Goal: Task Accomplishment & Management: Manage account settings

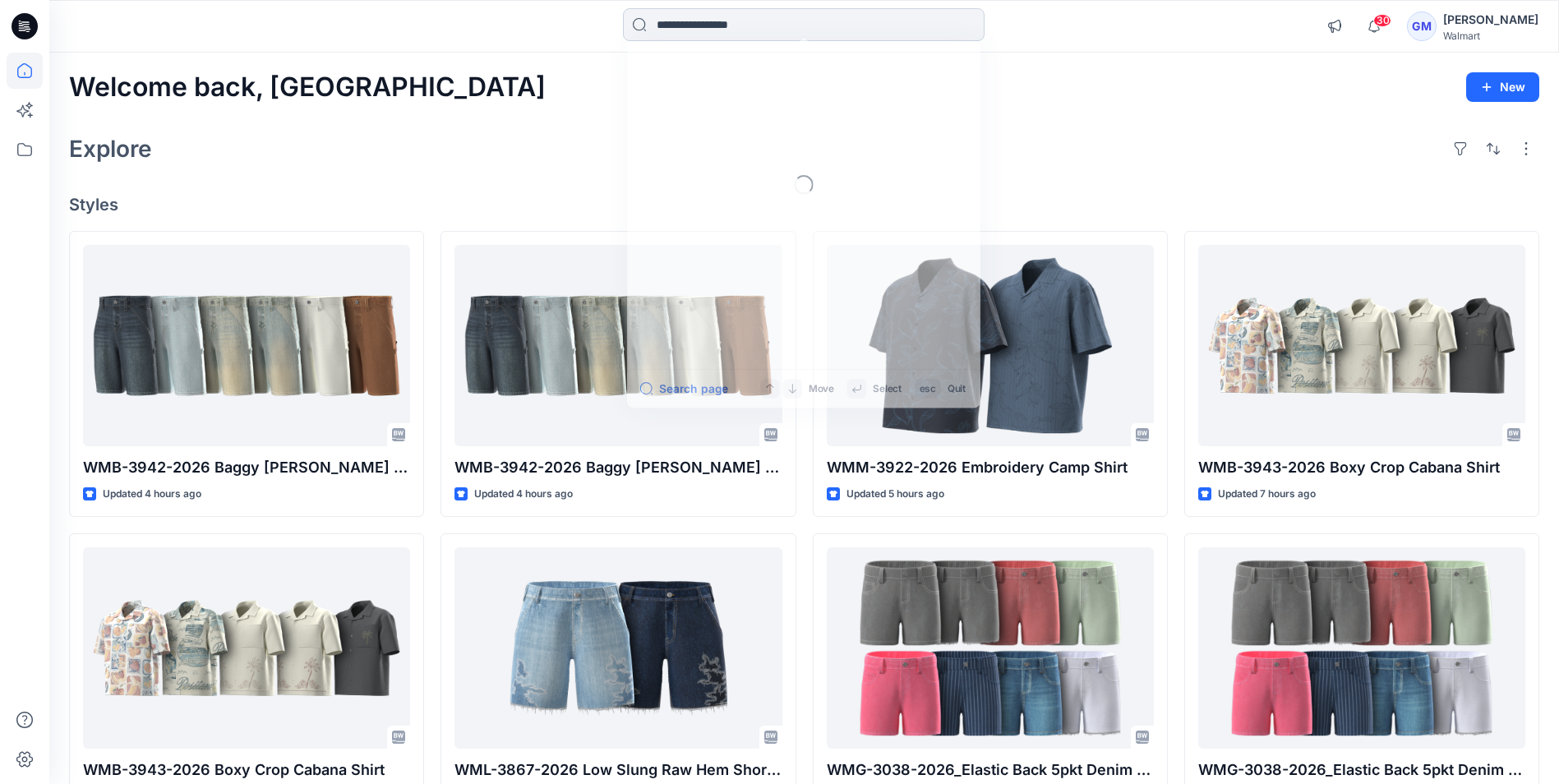
click at [744, 33] on input at bounding box center [803, 25] width 361 height 33
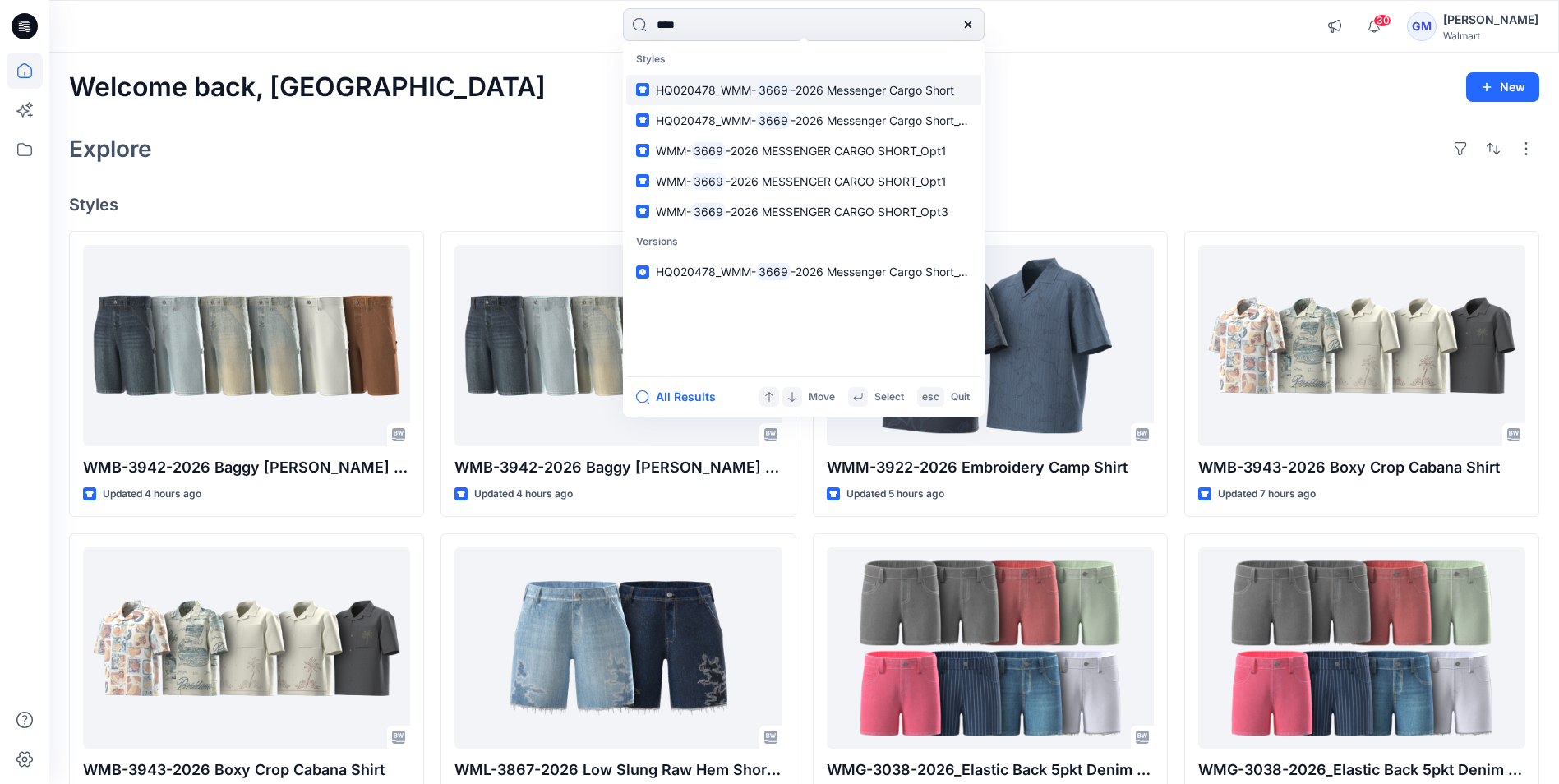
type input "****"
click at [744, 87] on span "-2026 Messenger Cargo Short" at bounding box center [873, 90] width 164 height 14
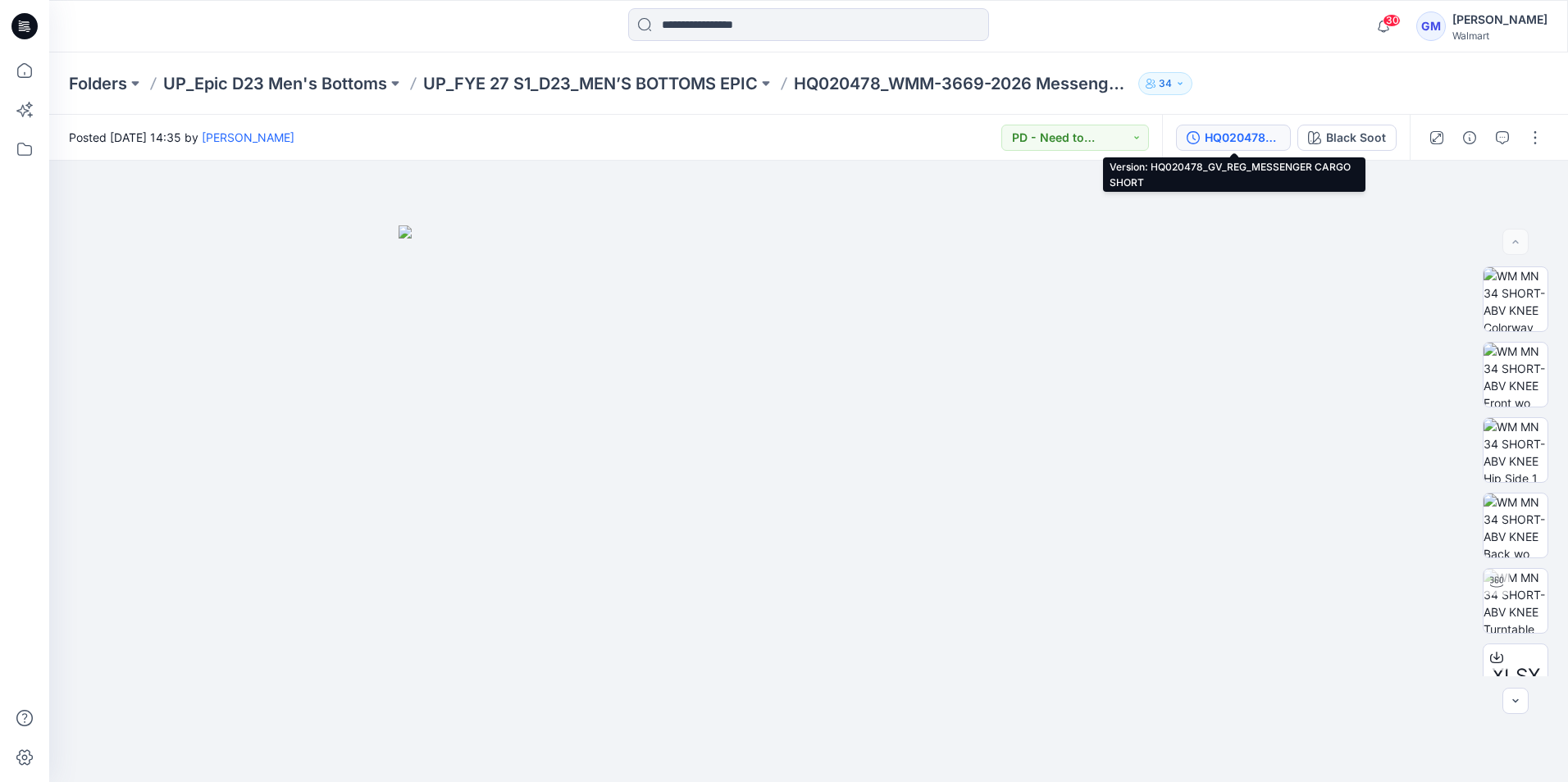
click at [742, 142] on div "HQ020478_GV_REG_MESSENGER CARGO SHORT" at bounding box center [1243, 138] width 76 height 18
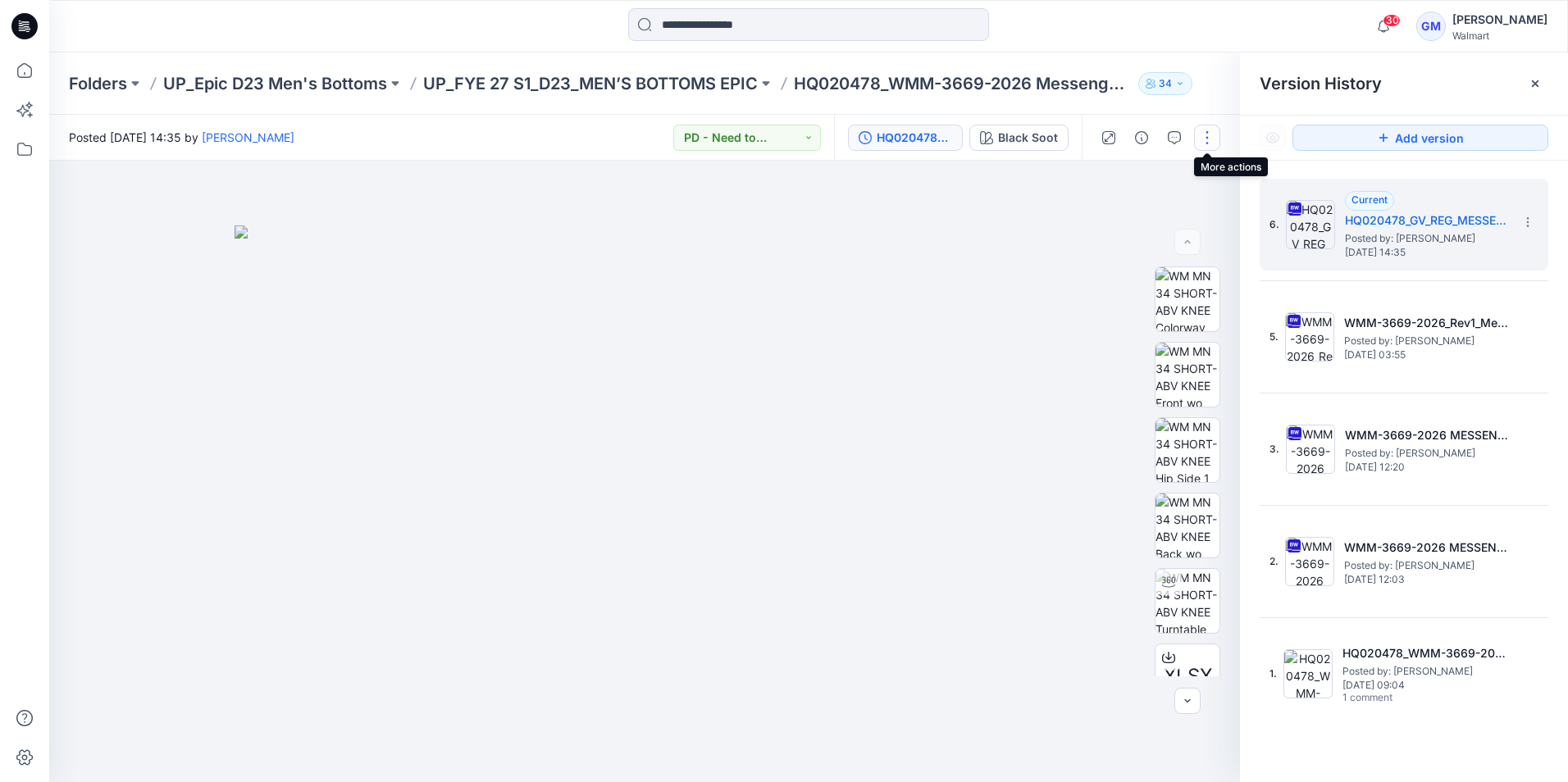
click at [742, 136] on button "button" at bounding box center [1207, 138] width 26 height 26
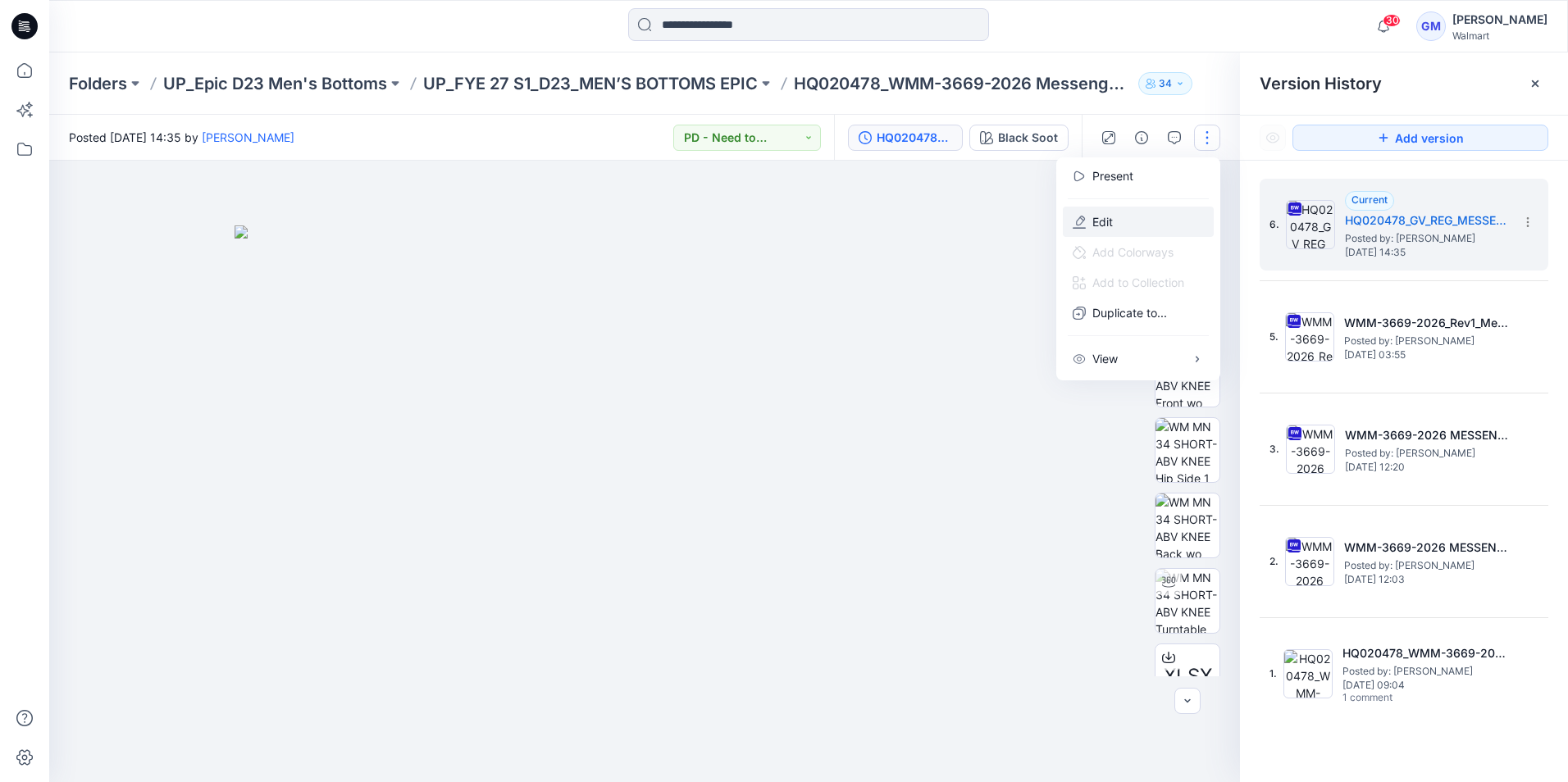
click at [742, 222] on p "Edit" at bounding box center [1102, 222] width 21 height 17
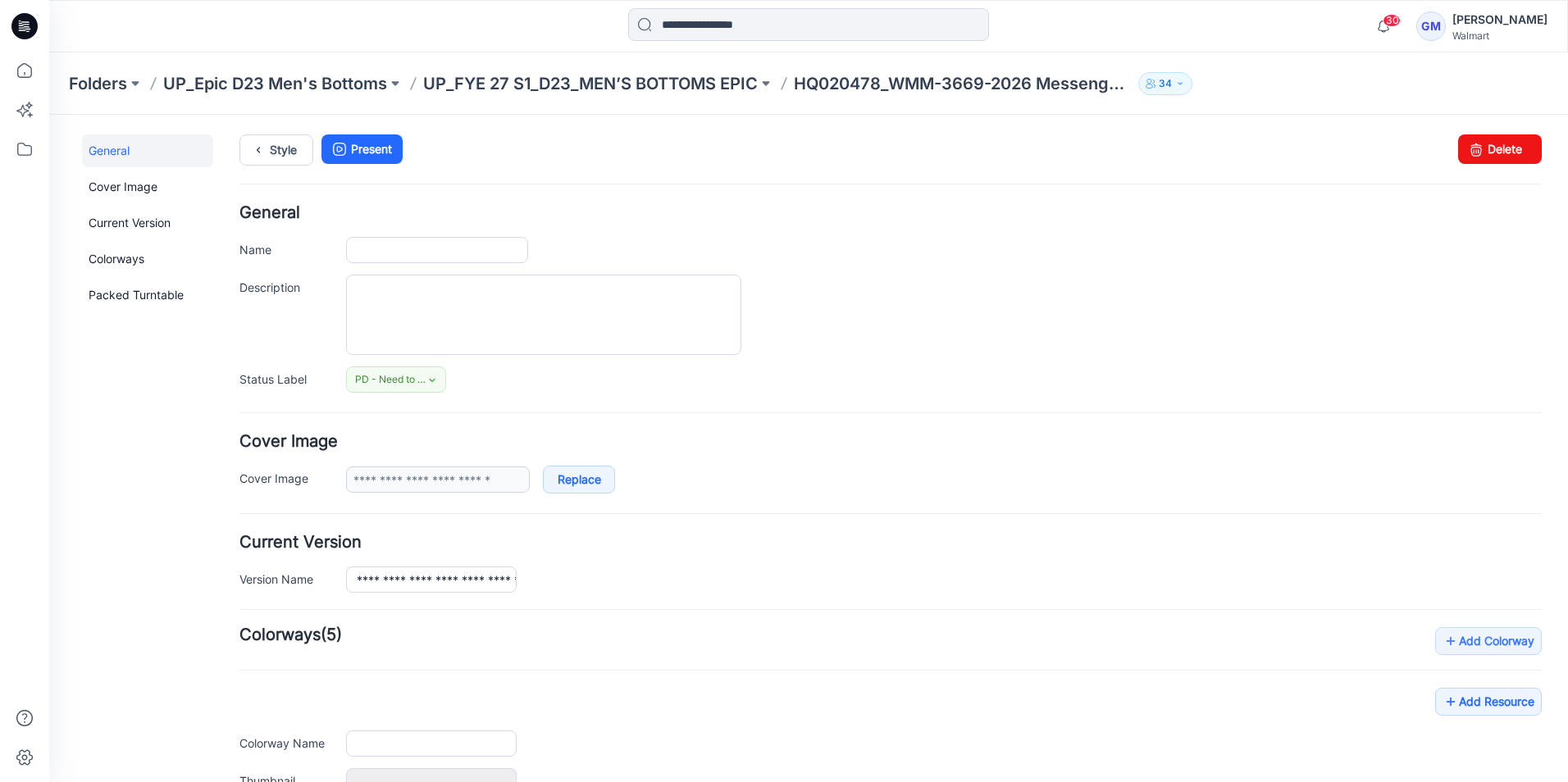
type input "**********"
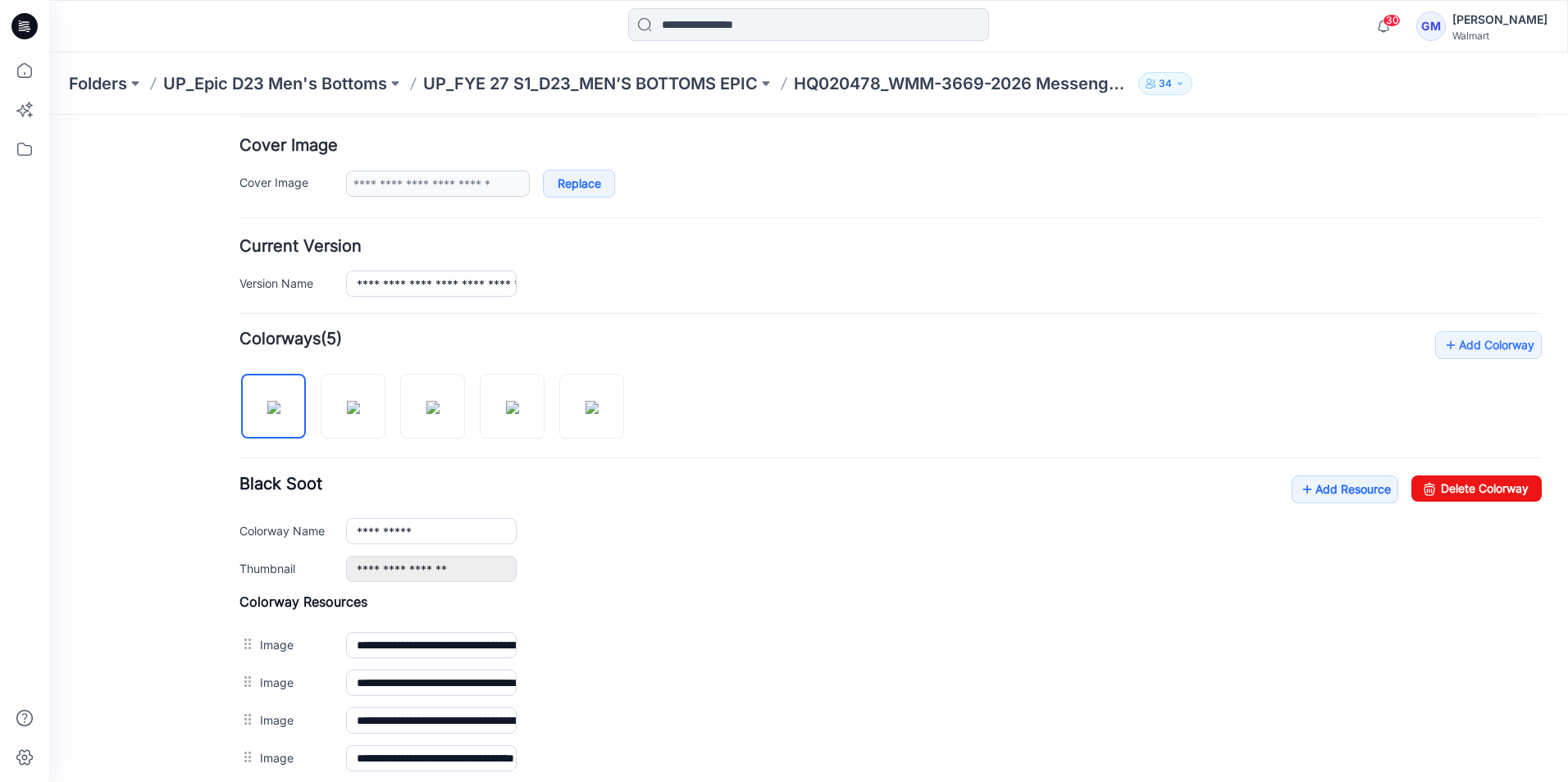
scroll to position [328, 0]
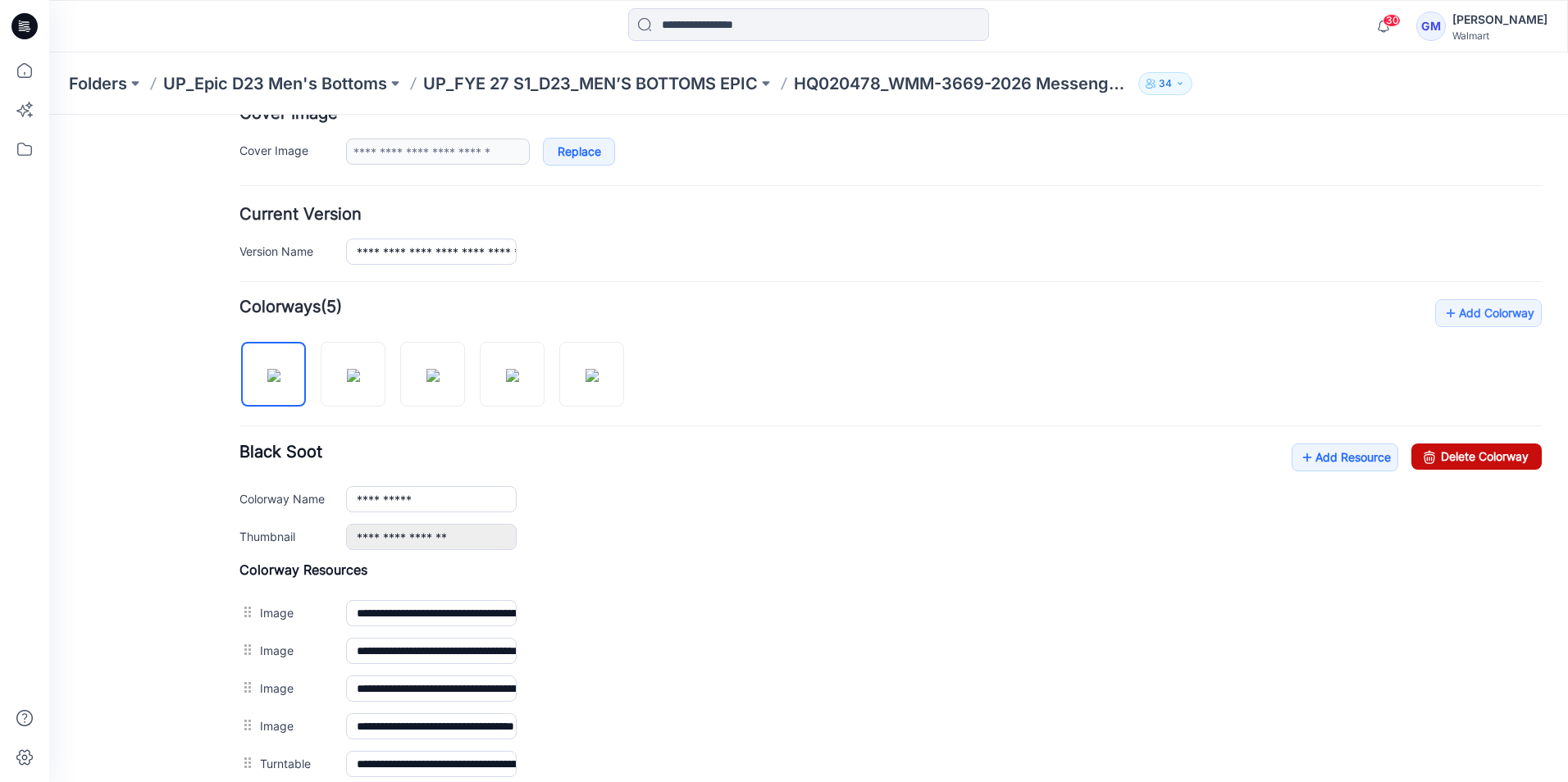
drag, startPoint x: 1458, startPoint y: 454, endPoint x: 916, endPoint y: 193, distance: 601.6
click at [1458, 454] on link "Delete Colorway" at bounding box center [1476, 456] width 130 height 26
click at [1434, 453] on link "Delete Colorway" at bounding box center [1476, 456] width 130 height 26
click at [1429, 459] on link "Delete Colorway" at bounding box center [1476, 456] width 130 height 26
drag, startPoint x: 1461, startPoint y: 447, endPoint x: 914, endPoint y: 200, distance: 600.2
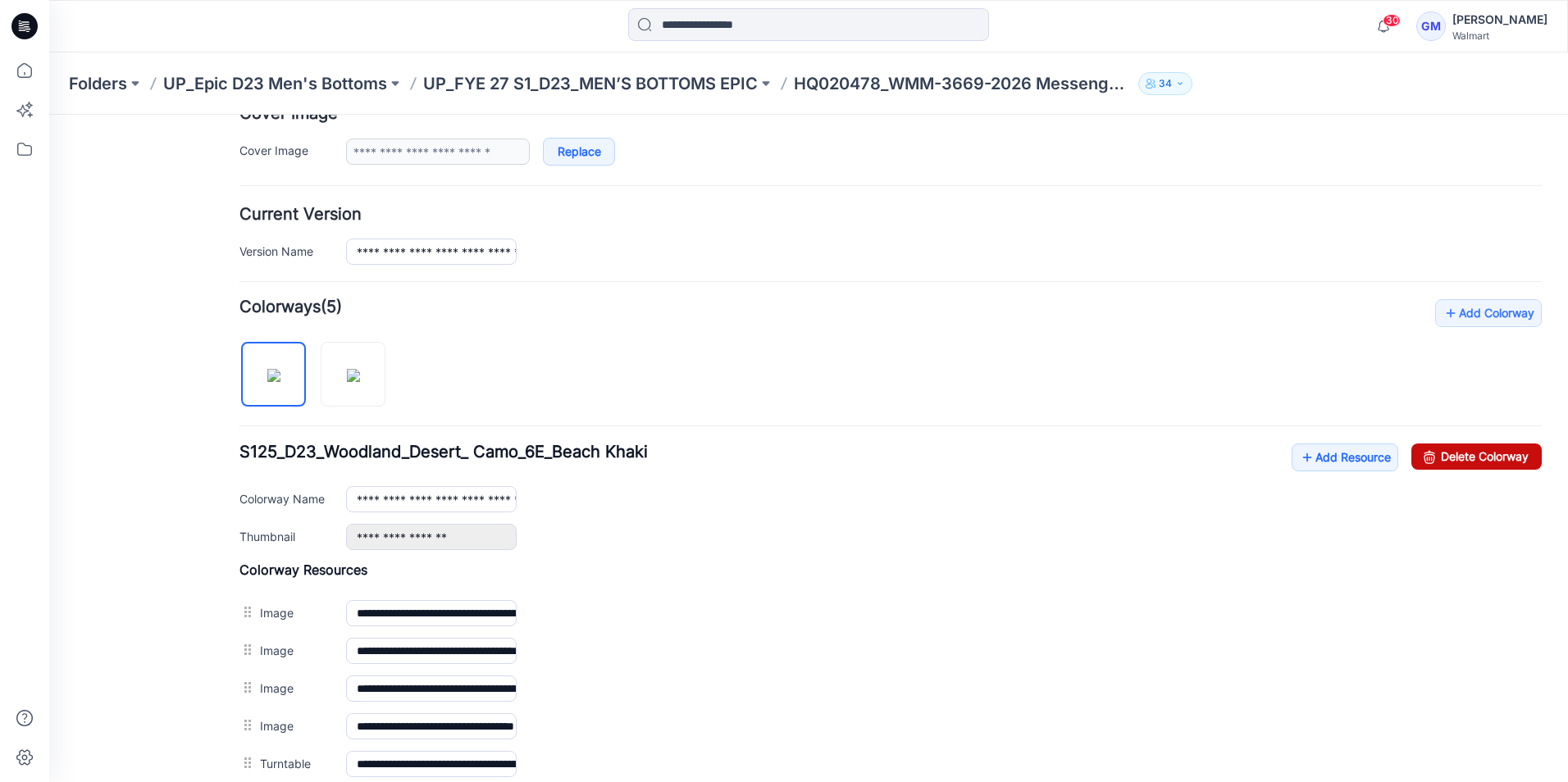
click at [1461, 447] on link "Delete Colorway" at bounding box center [1476, 456] width 130 height 26
type input "**********"
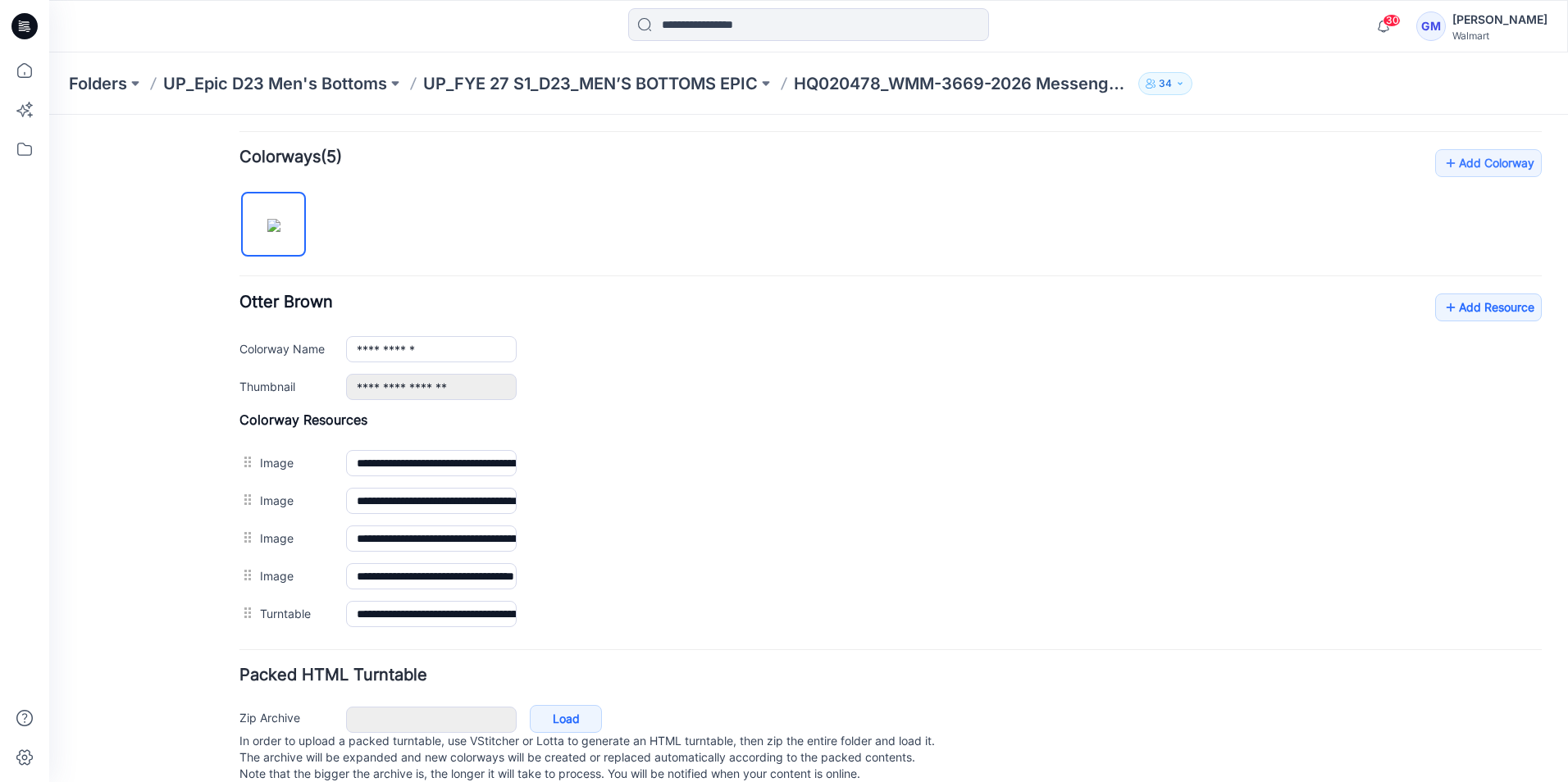
scroll to position [516, 0]
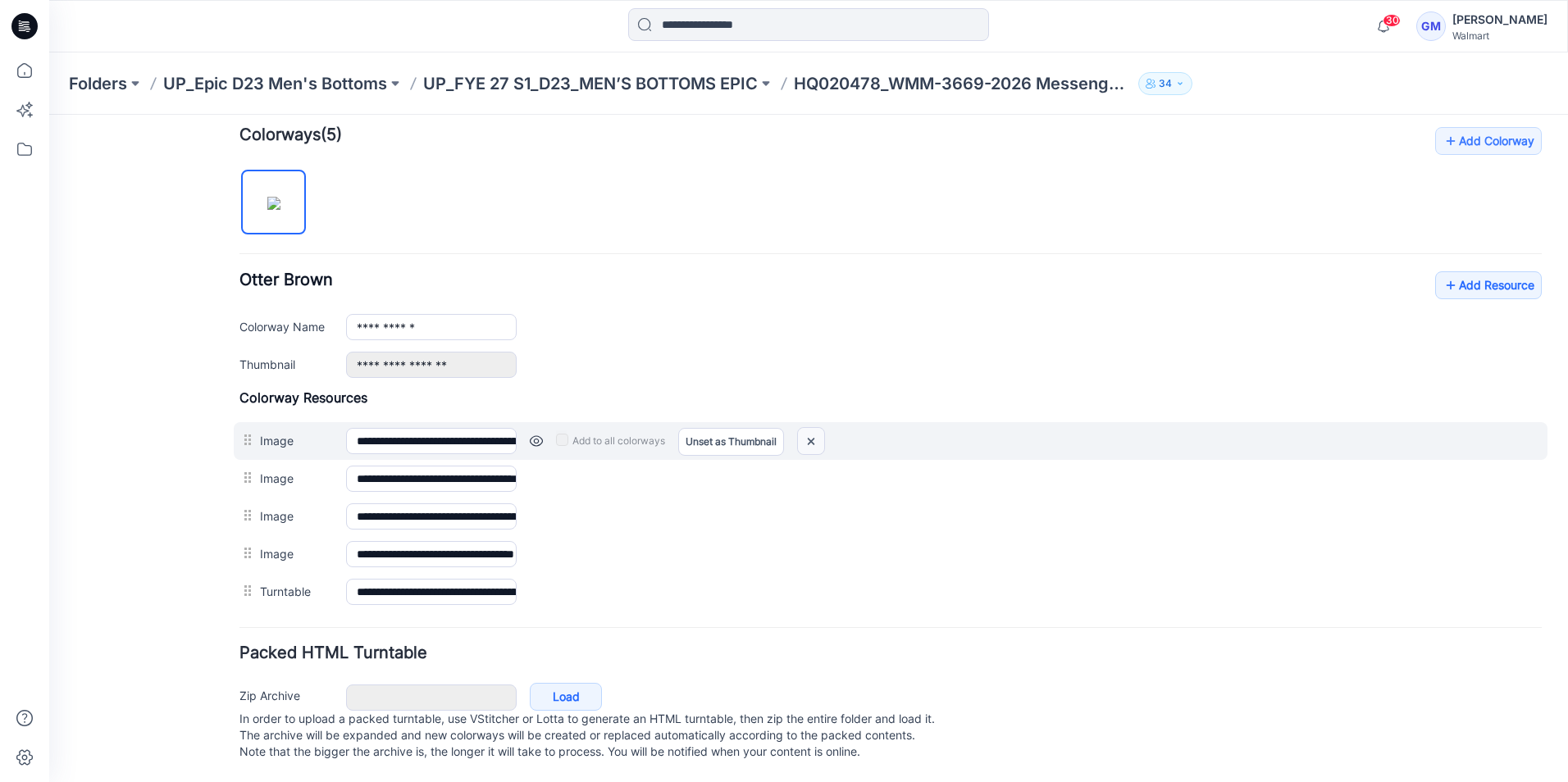
click at [809, 429] on img at bounding box center [811, 440] width 26 height 27
click at [813, 428] on img at bounding box center [811, 440] width 26 height 27
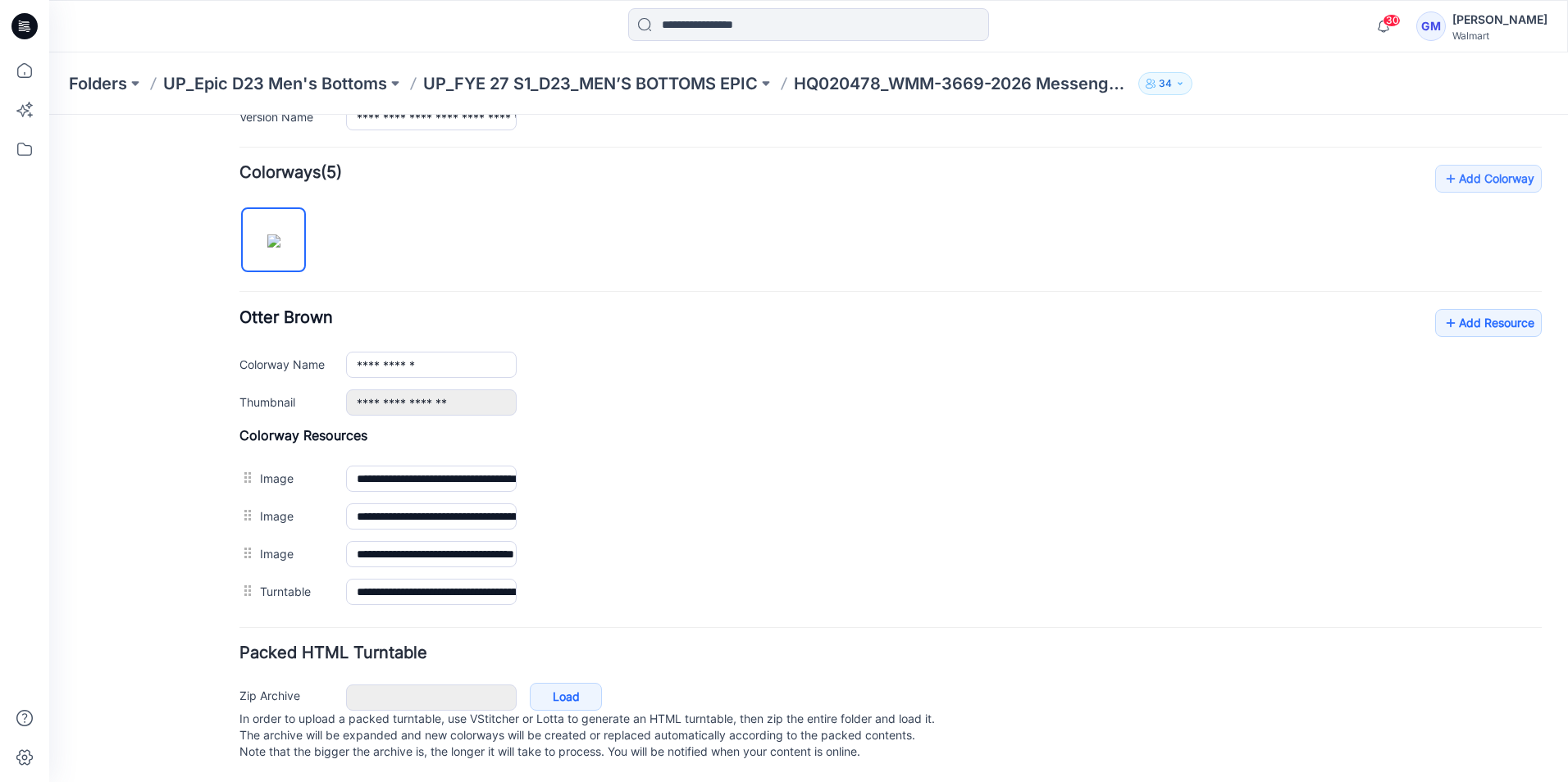
scroll to position [478, 0]
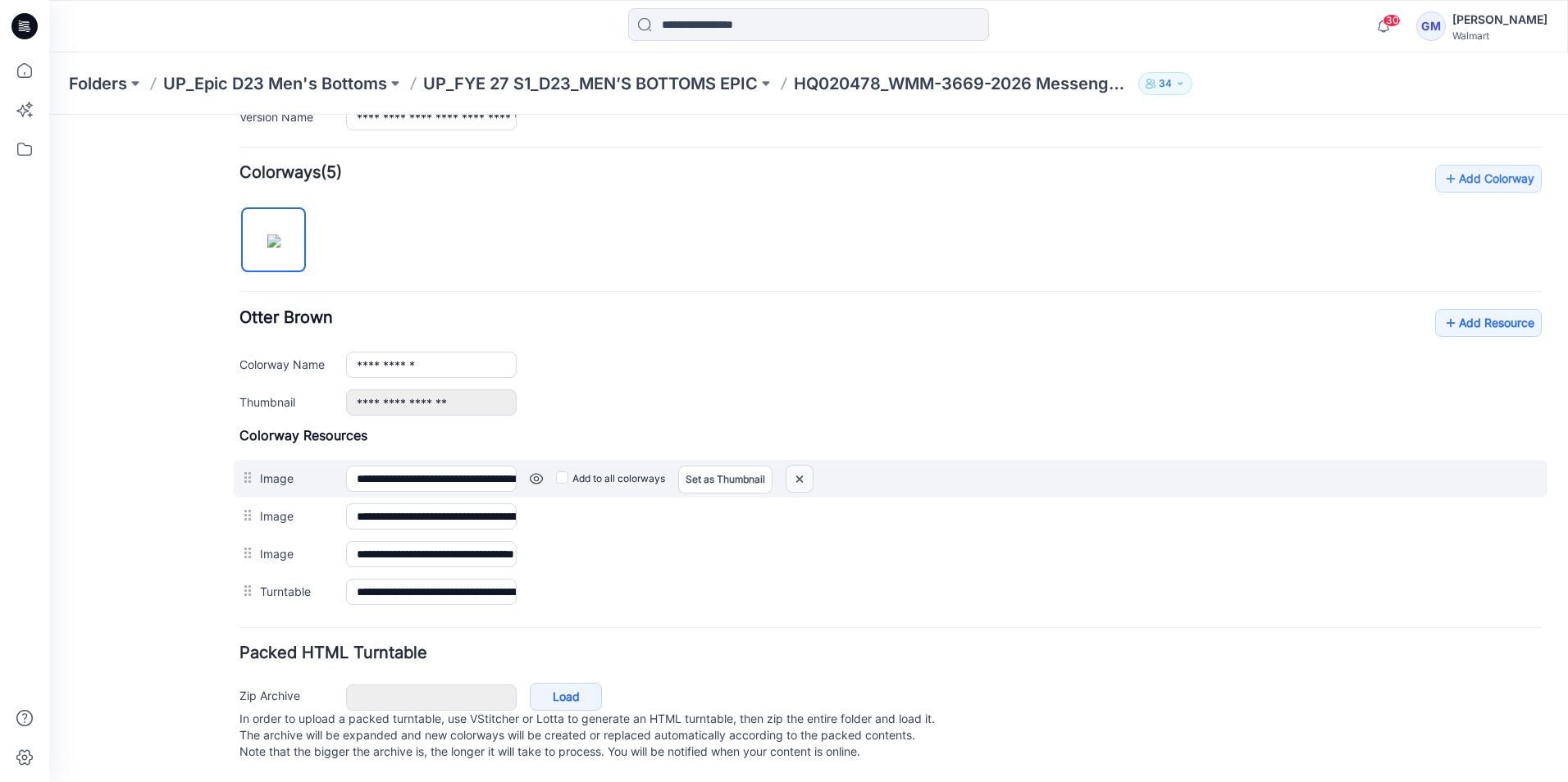
drag, startPoint x: 808, startPoint y: 464, endPoint x: 913, endPoint y: 201, distance: 283.2
click at [49, 114] on img at bounding box center [49, 114] width 0 height 0
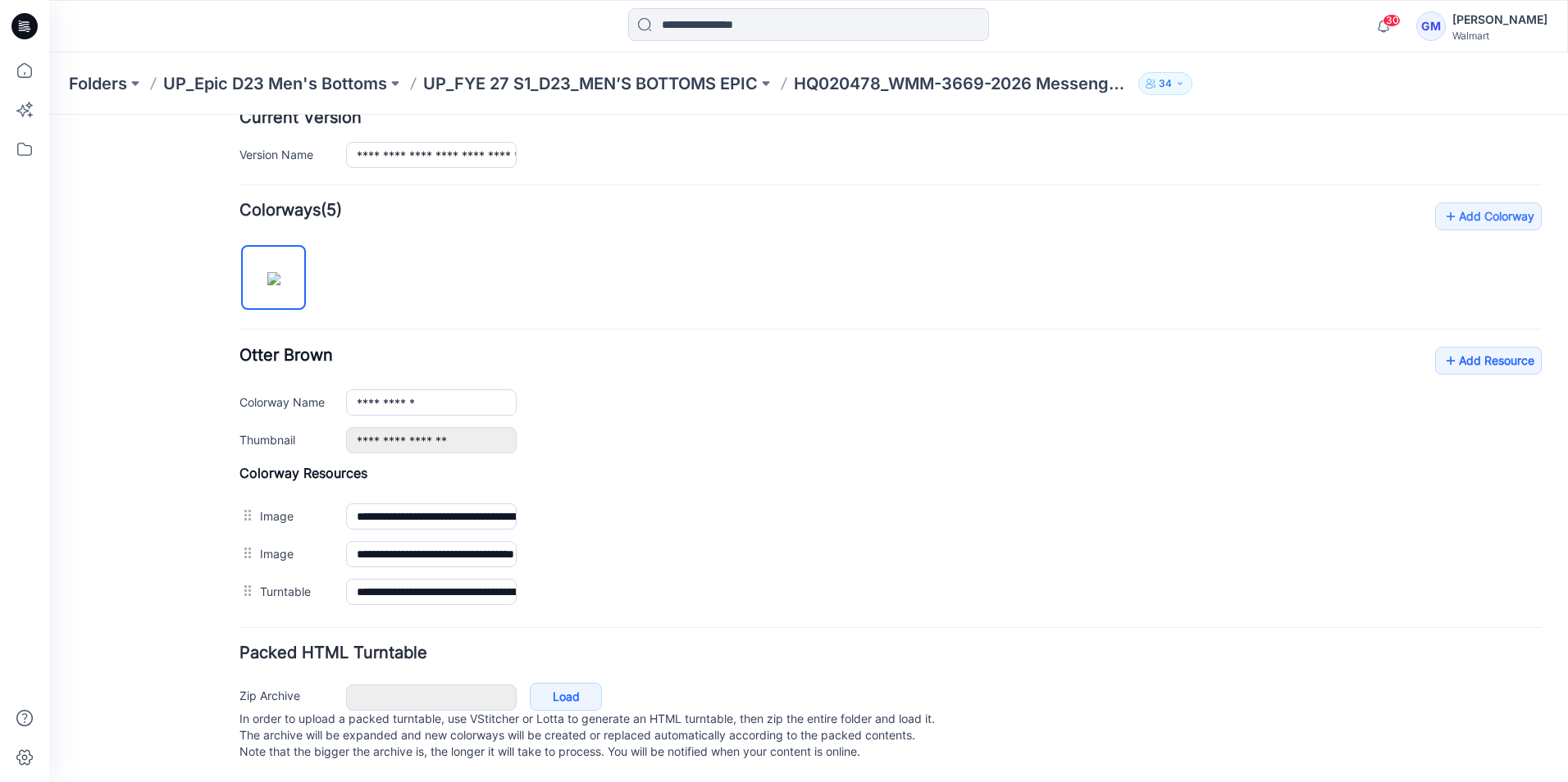
scroll to position [441, 0]
click at [805, 470] on div "**********" at bounding box center [890, 538] width 1302 height 146
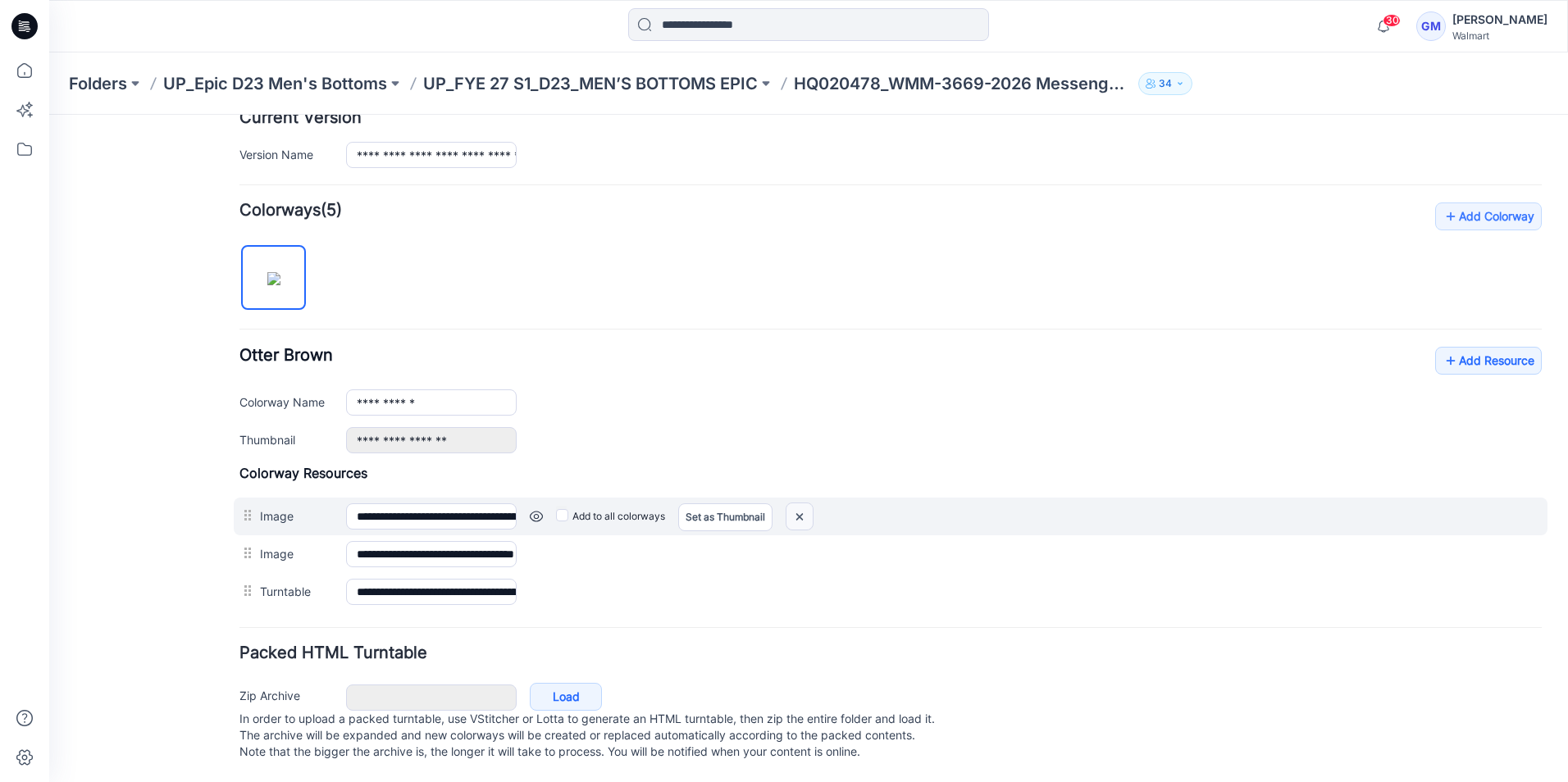
click at [49, 114] on img at bounding box center [49, 114] width 0 height 0
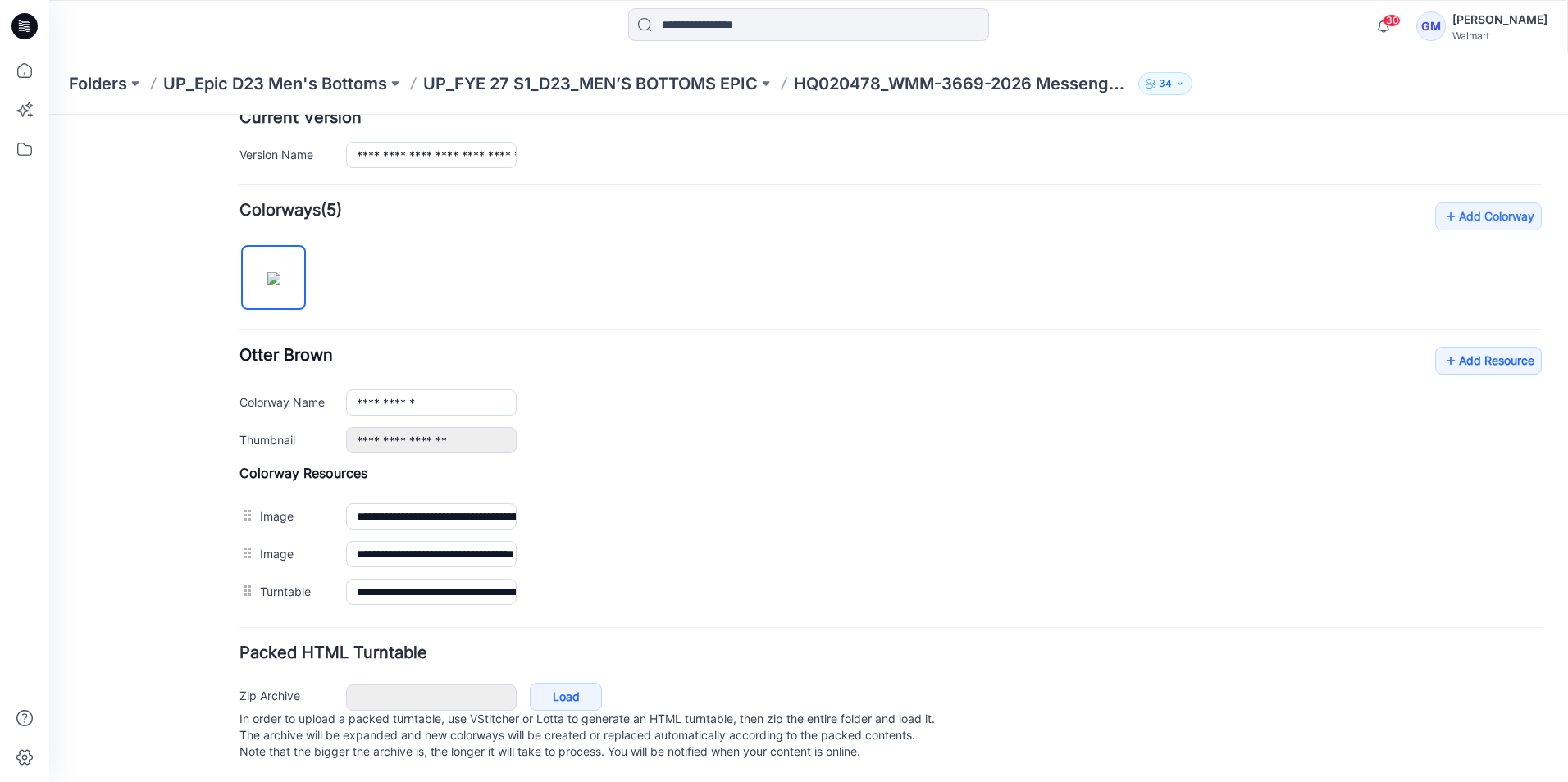
scroll to position [403, 0]
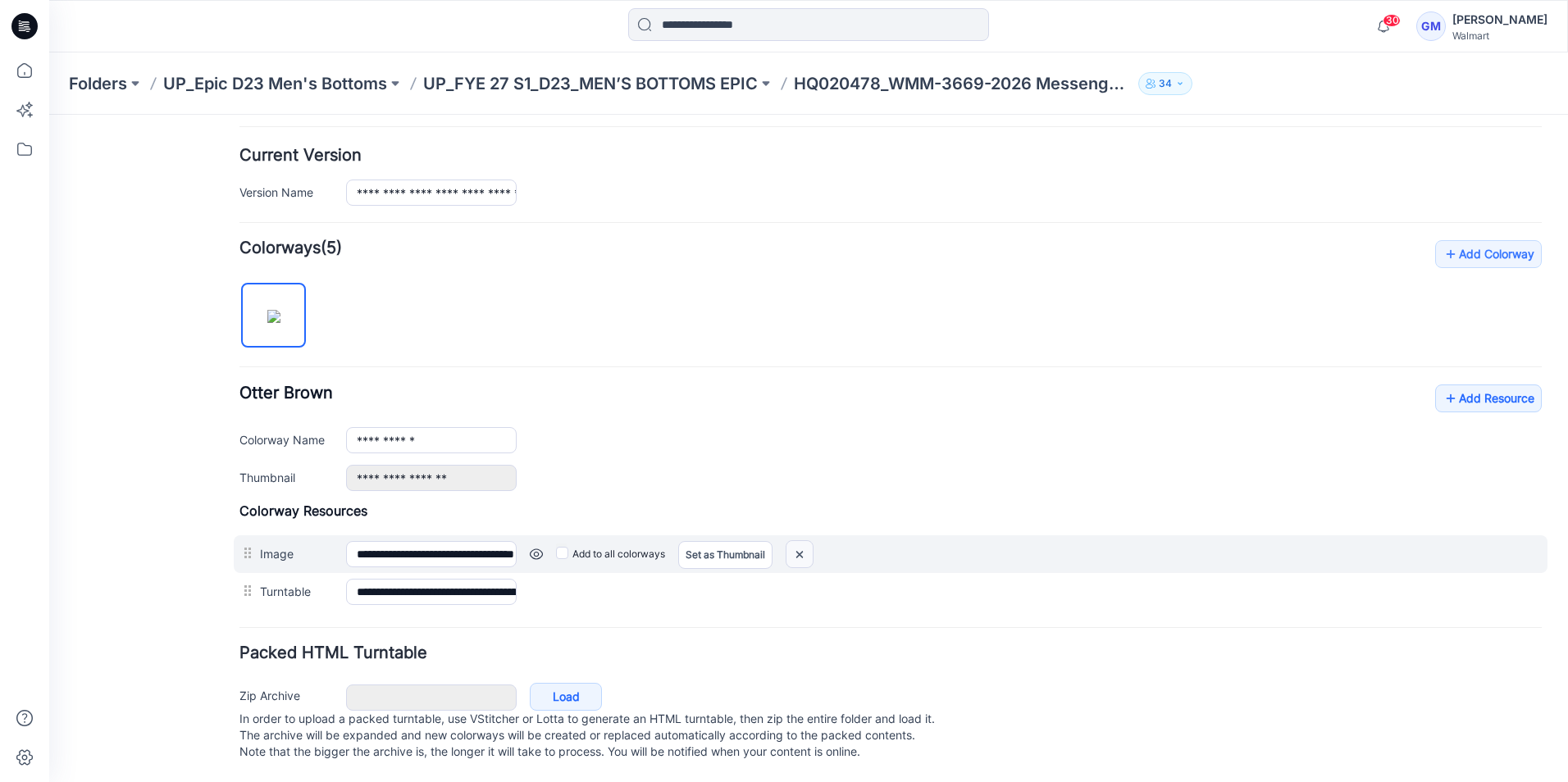
click at [49, 114] on img at bounding box center [49, 114] width 0 height 0
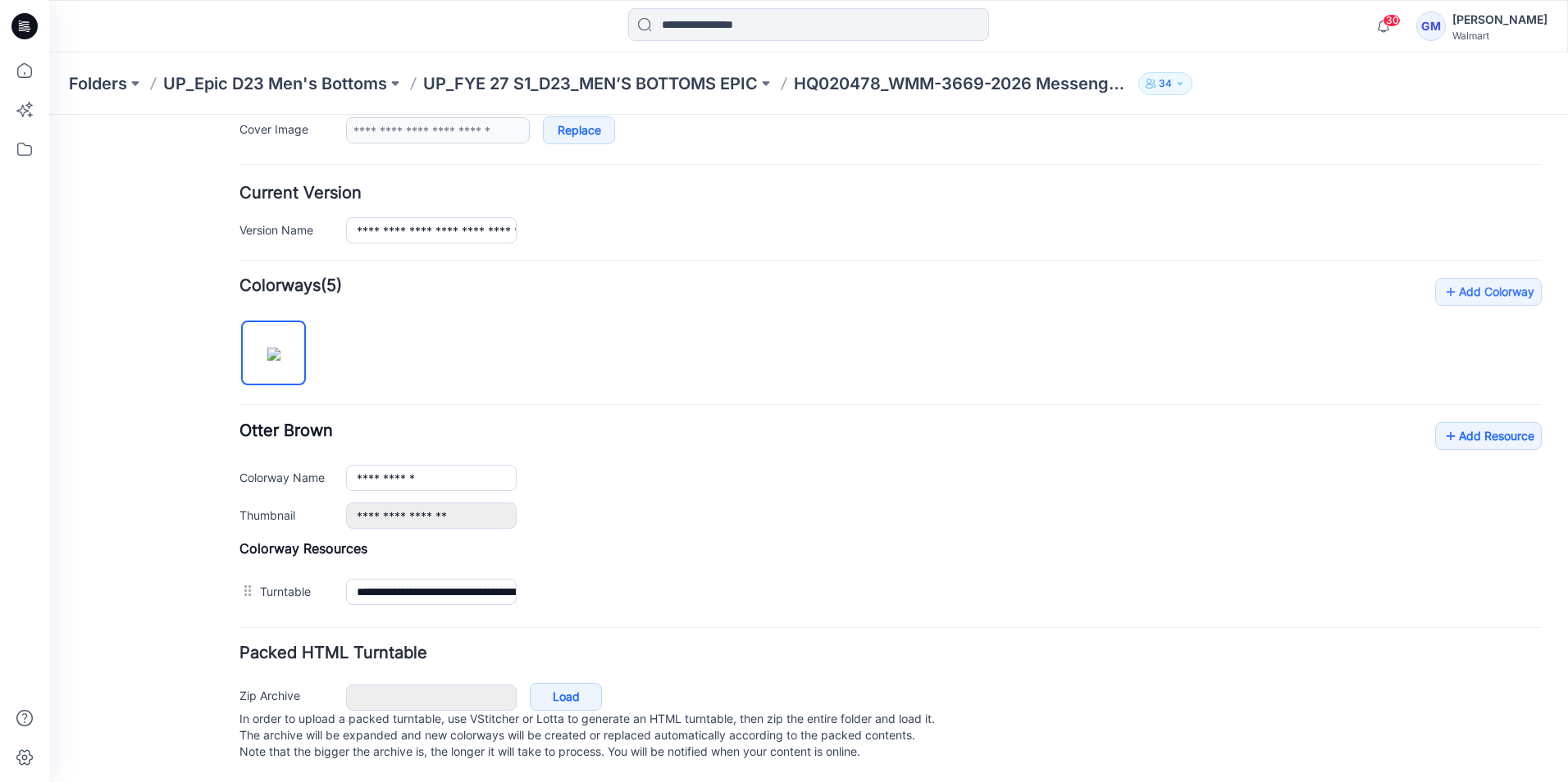
scroll to position [366, 0]
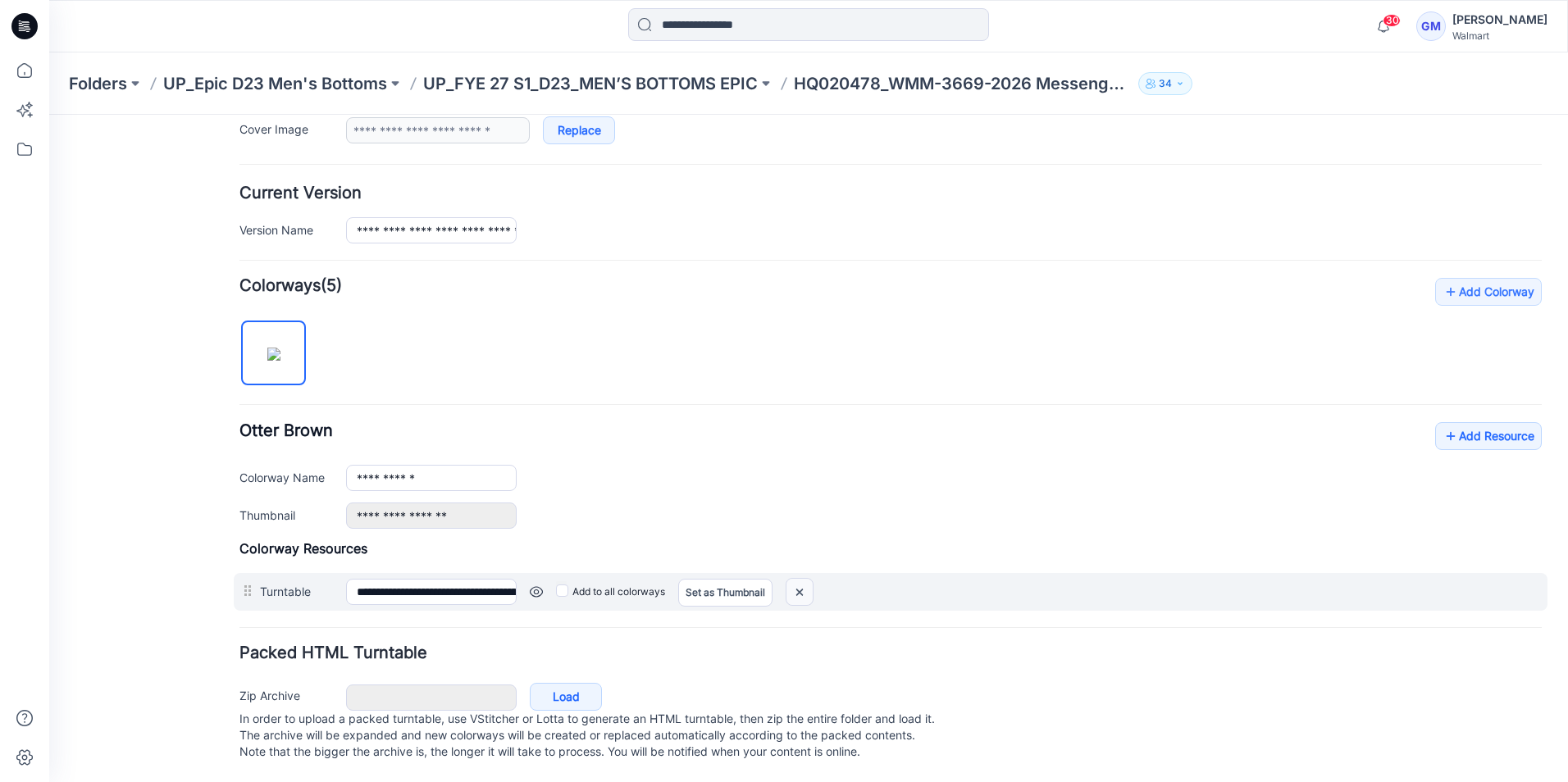
click at [49, 114] on img at bounding box center [49, 114] width 0 height 0
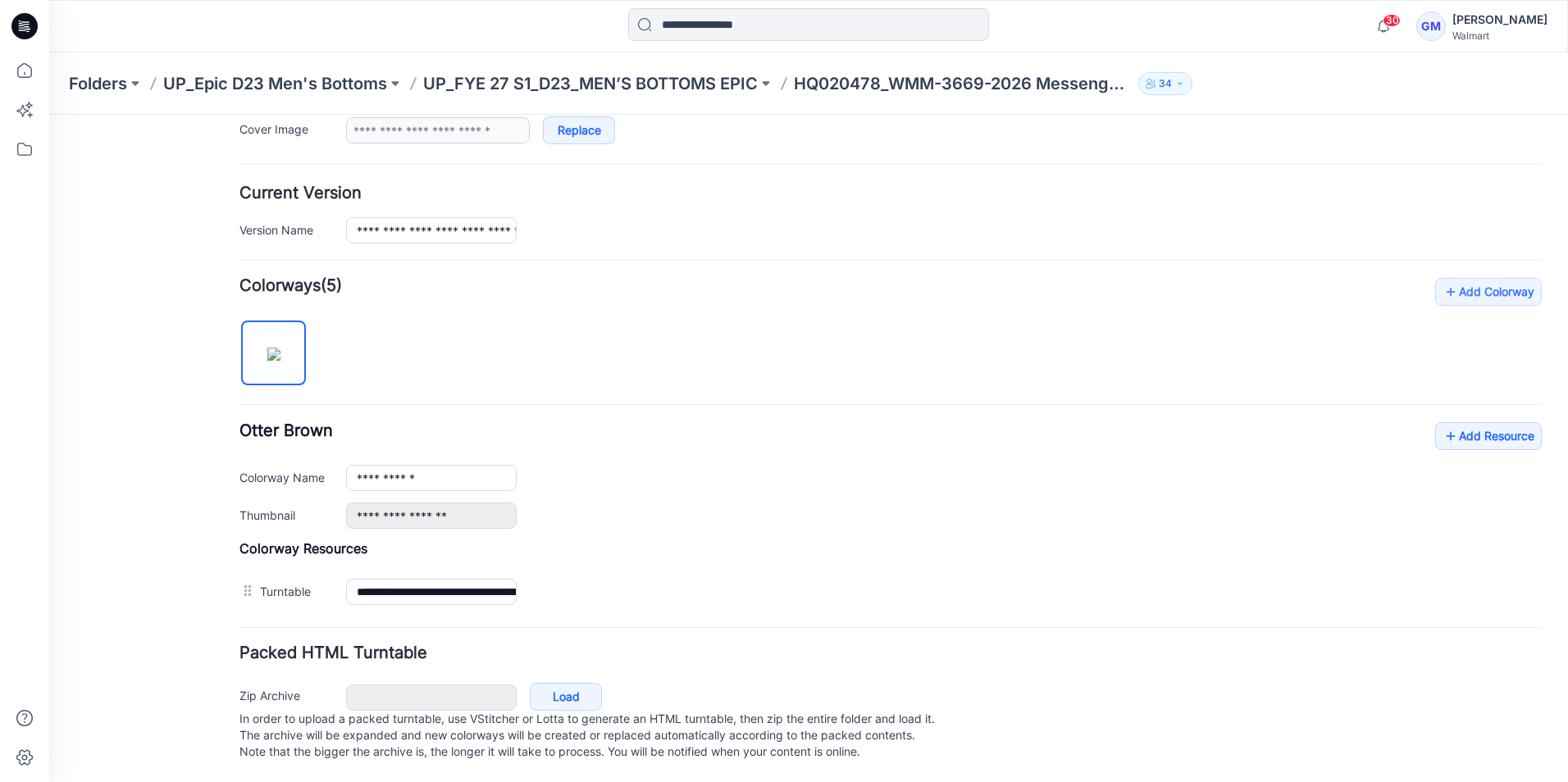
scroll to position [311, 0]
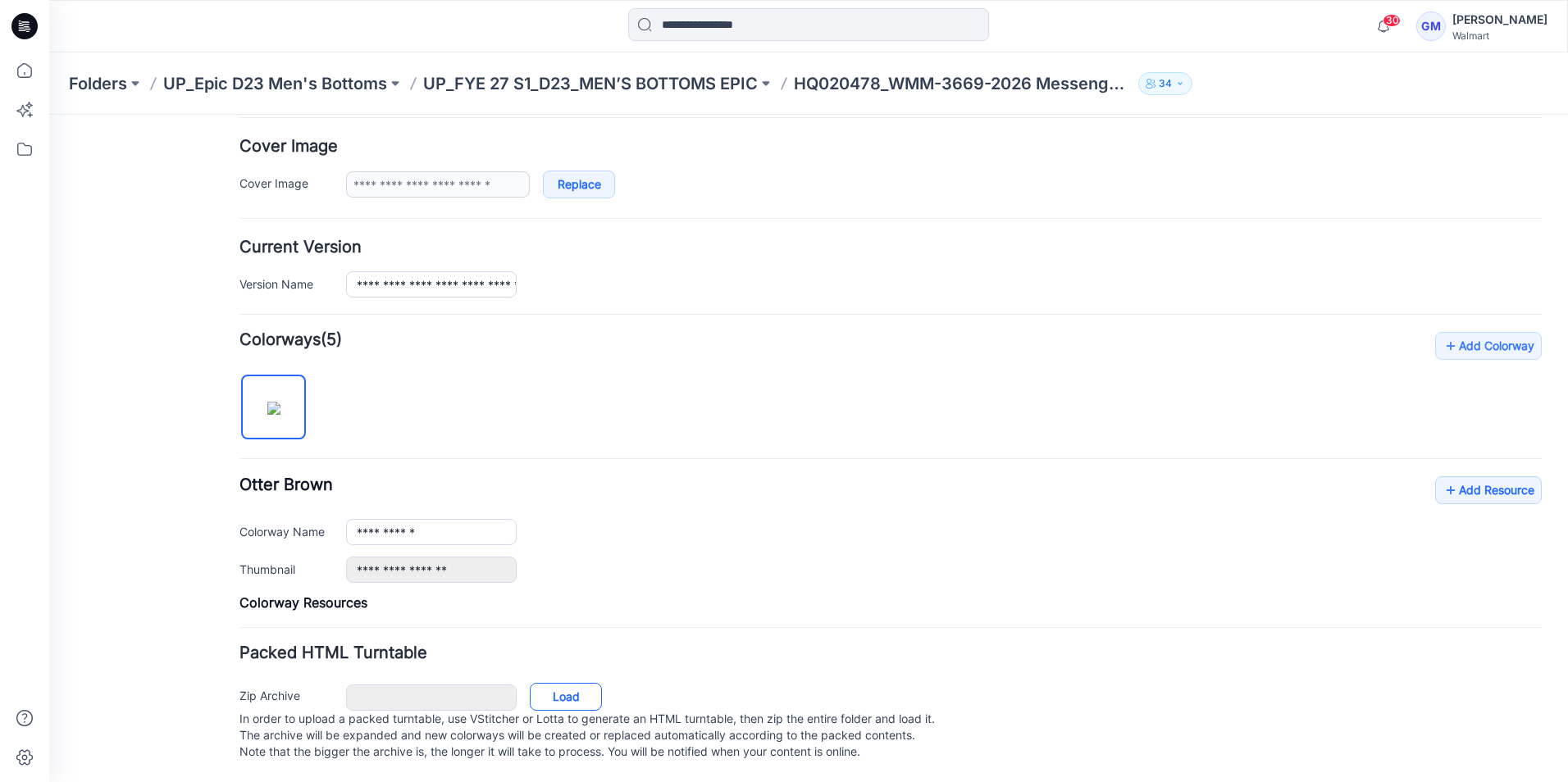
click at [581, 687] on link "Load" at bounding box center [566, 697] width 72 height 28
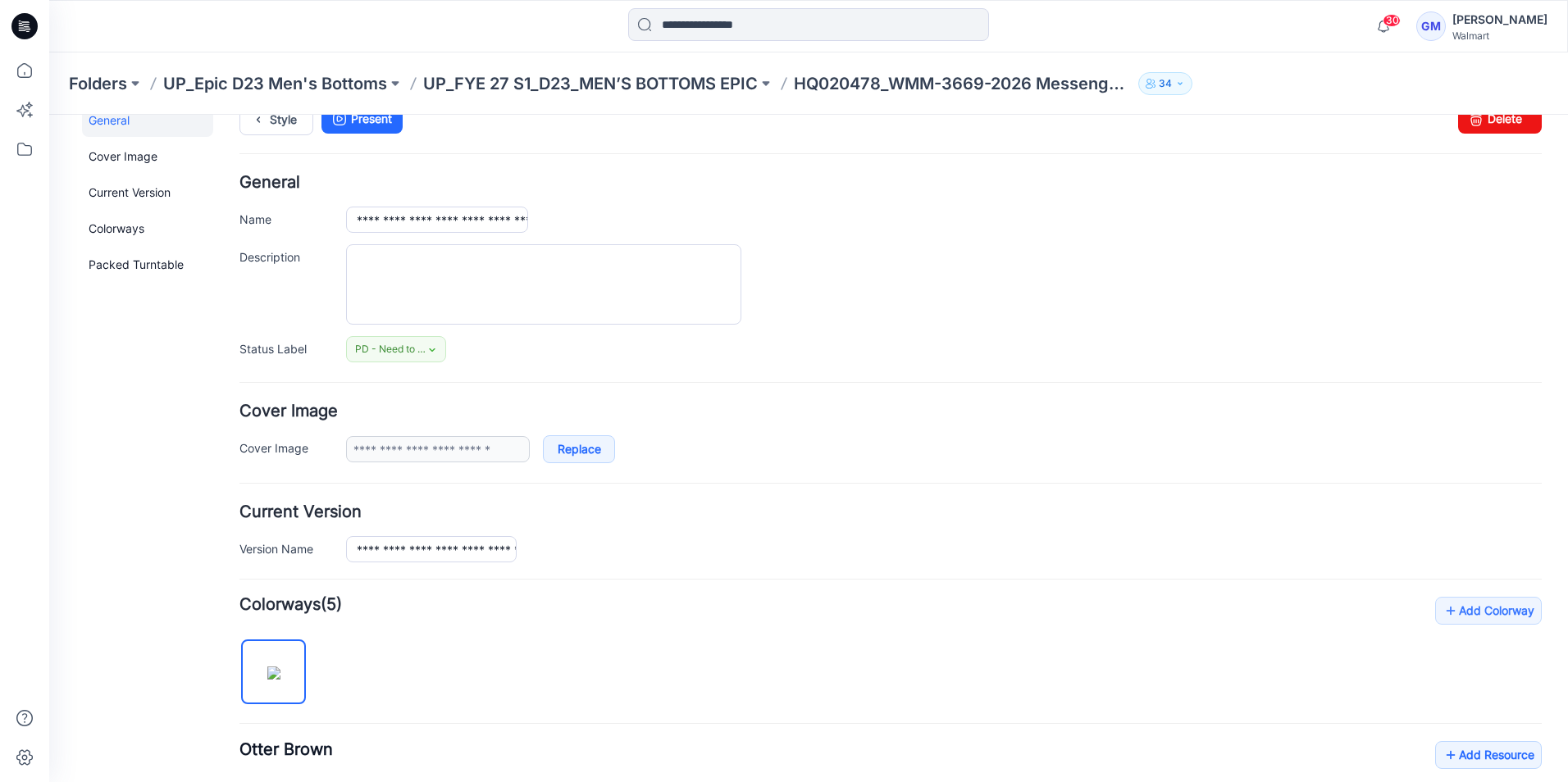
scroll to position [0, 0]
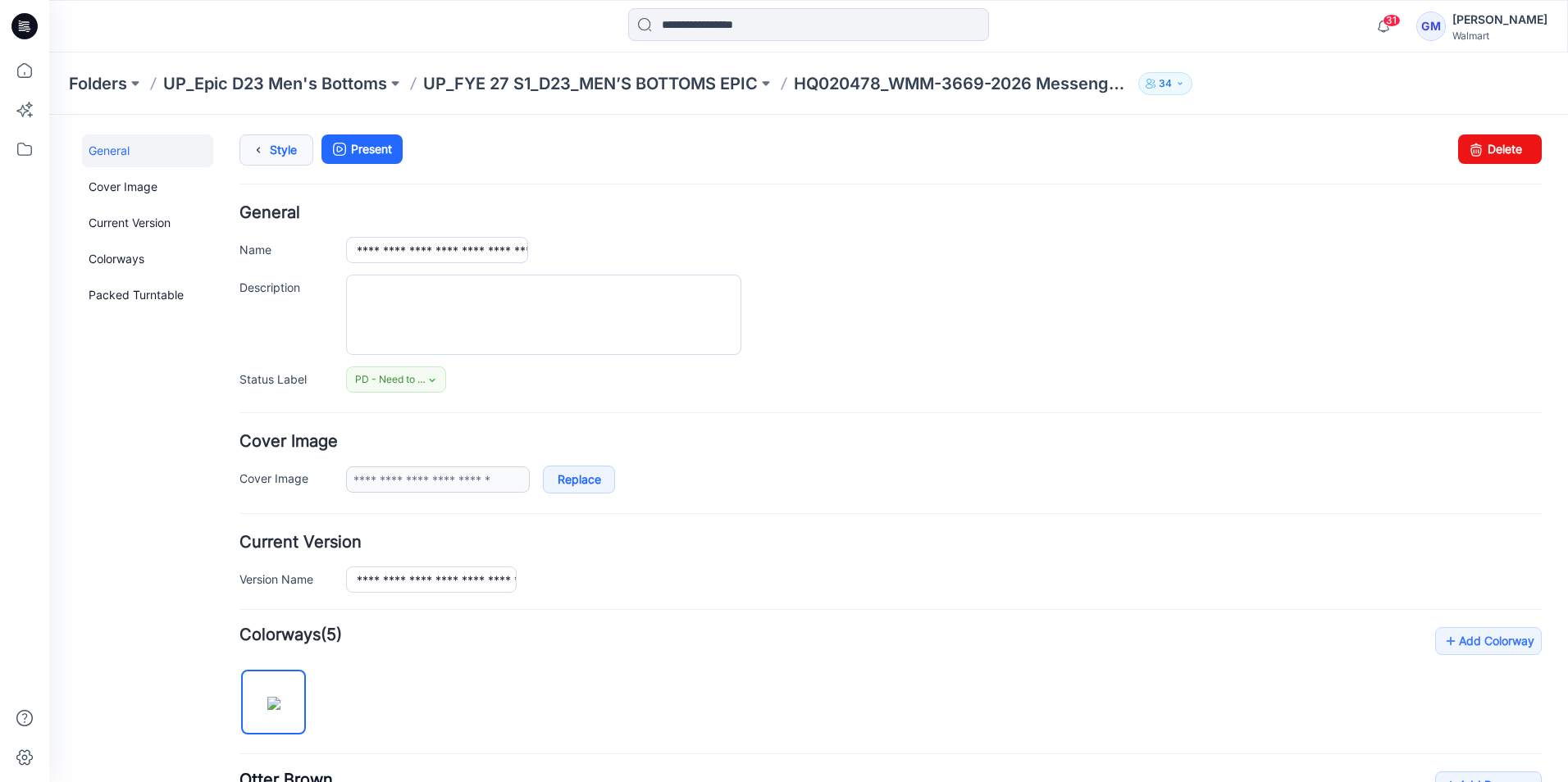
click at [265, 149] on icon at bounding box center [258, 150] width 23 height 29
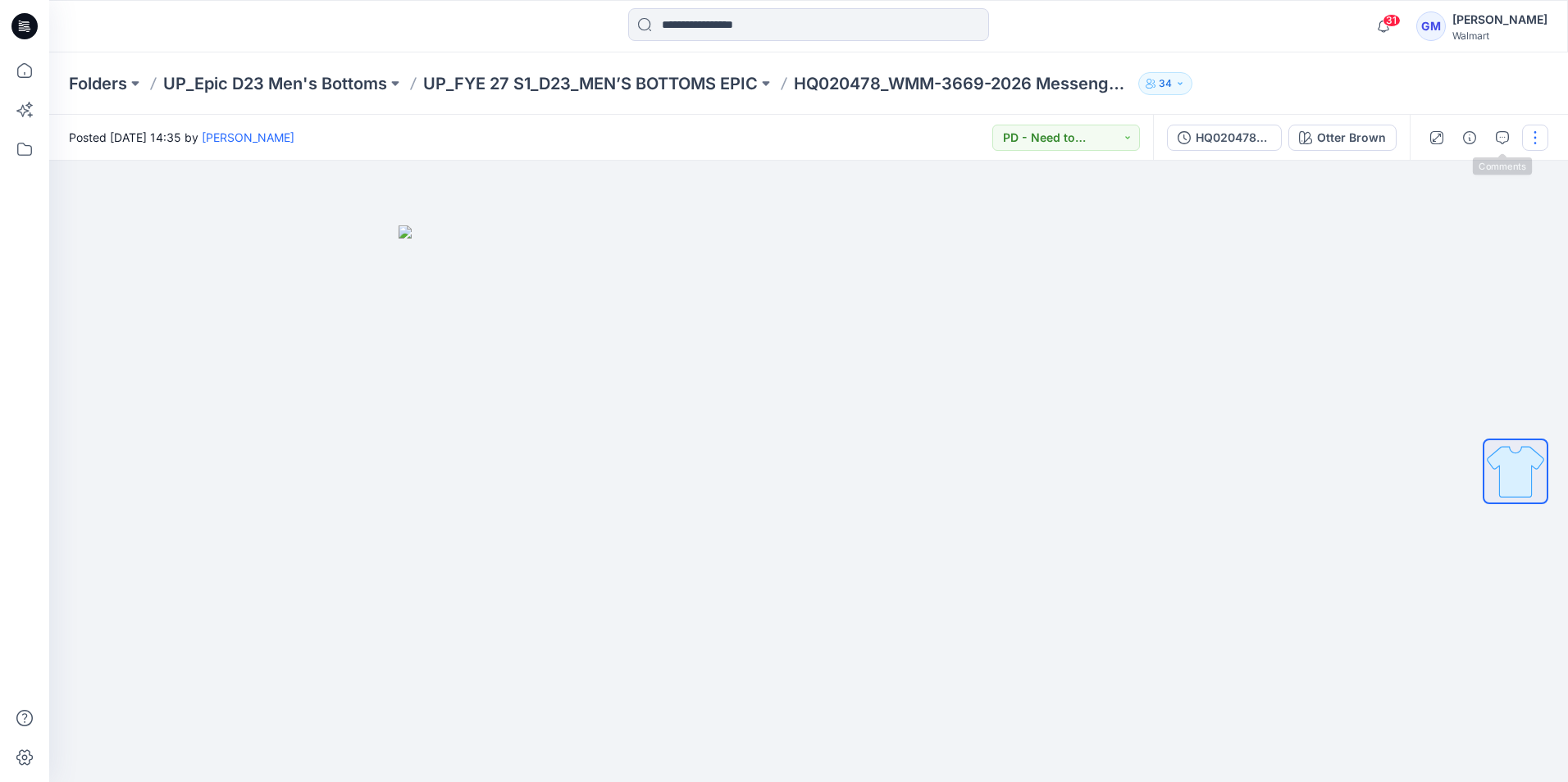
click at [1531, 135] on button "button" at bounding box center [1534, 138] width 26 height 26
click at [1428, 222] on p "Edit" at bounding box center [1430, 222] width 21 height 17
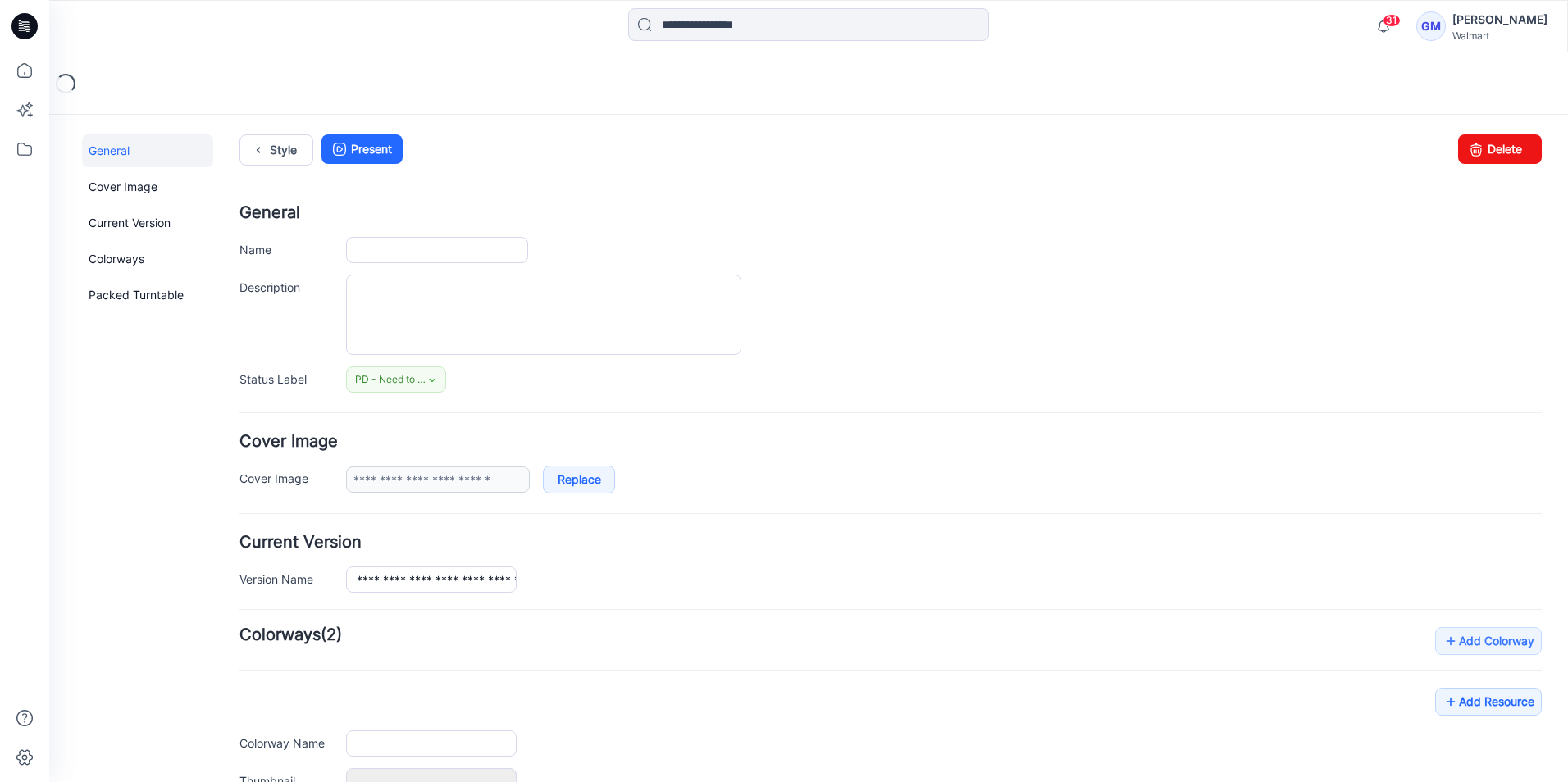
type input "**********"
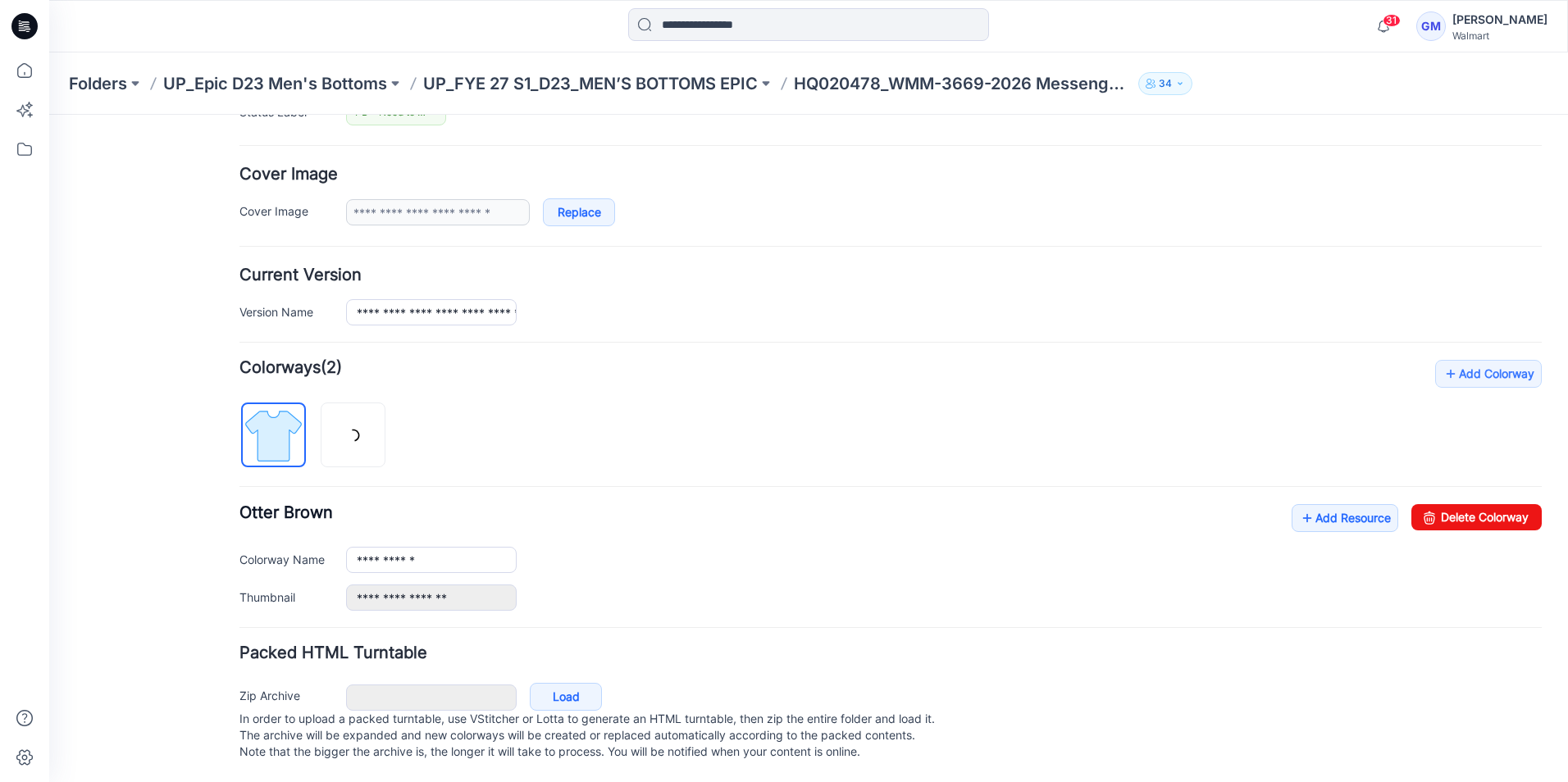
scroll to position [284, 0]
drag, startPoint x: 1480, startPoint y: 504, endPoint x: 921, endPoint y: 193, distance: 639.7
click at [1480, 504] on link "Delete Colorway" at bounding box center [1476, 517] width 130 height 26
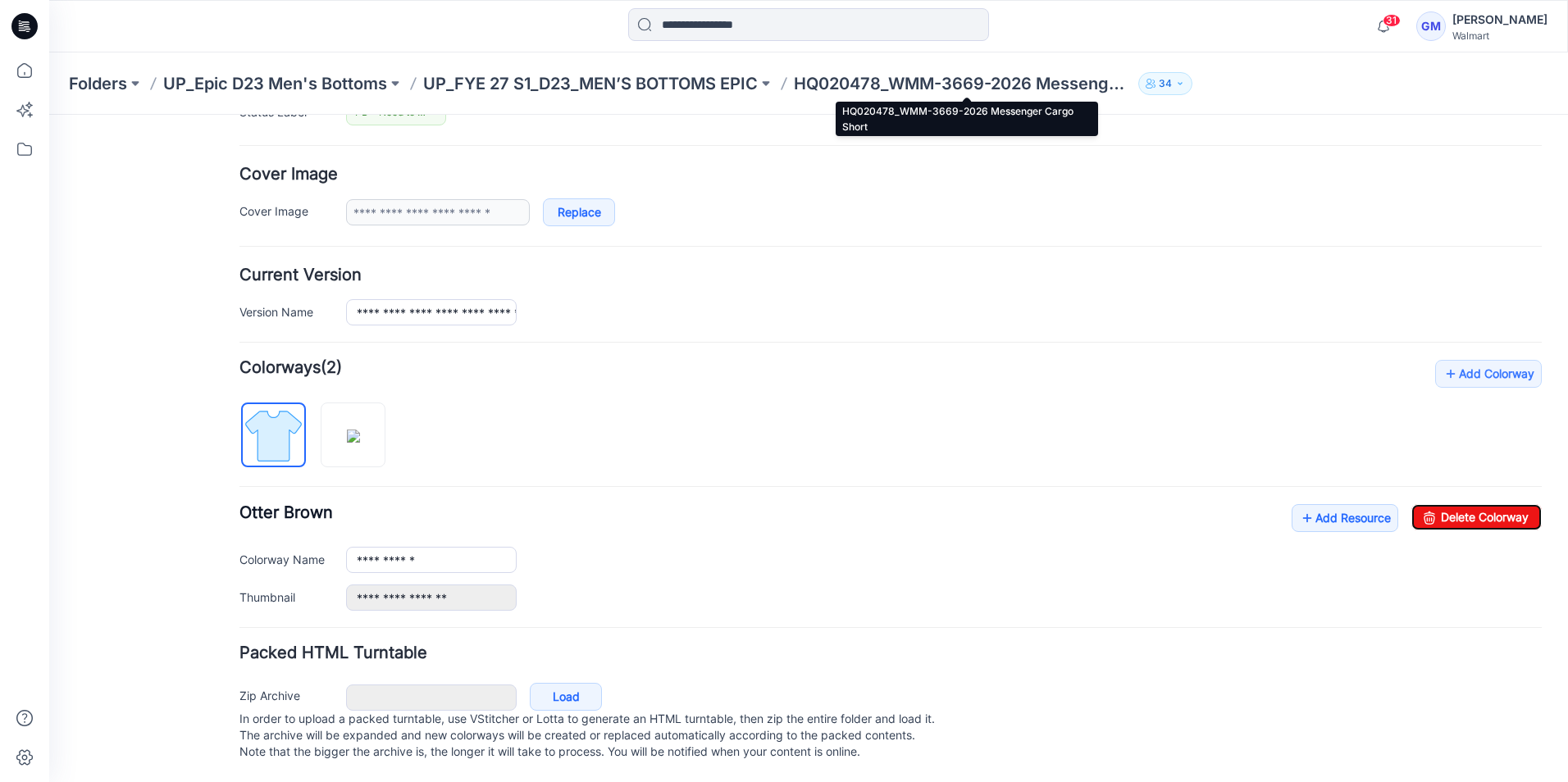
type input "**********"
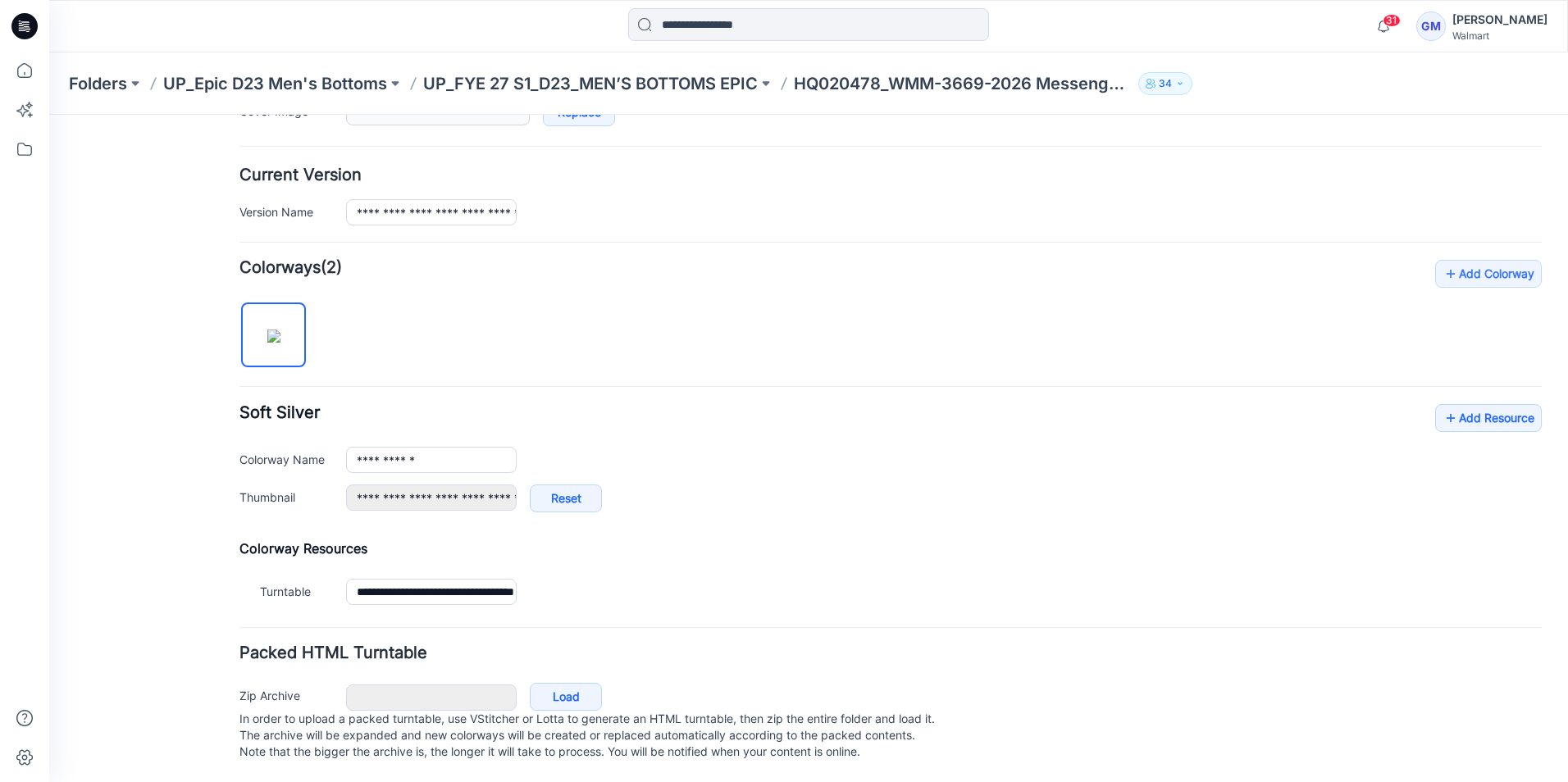
scroll to position [384, 0]
click at [1459, 407] on link "Add Resource" at bounding box center [1488, 418] width 107 height 28
